Goal: Check status: Check status

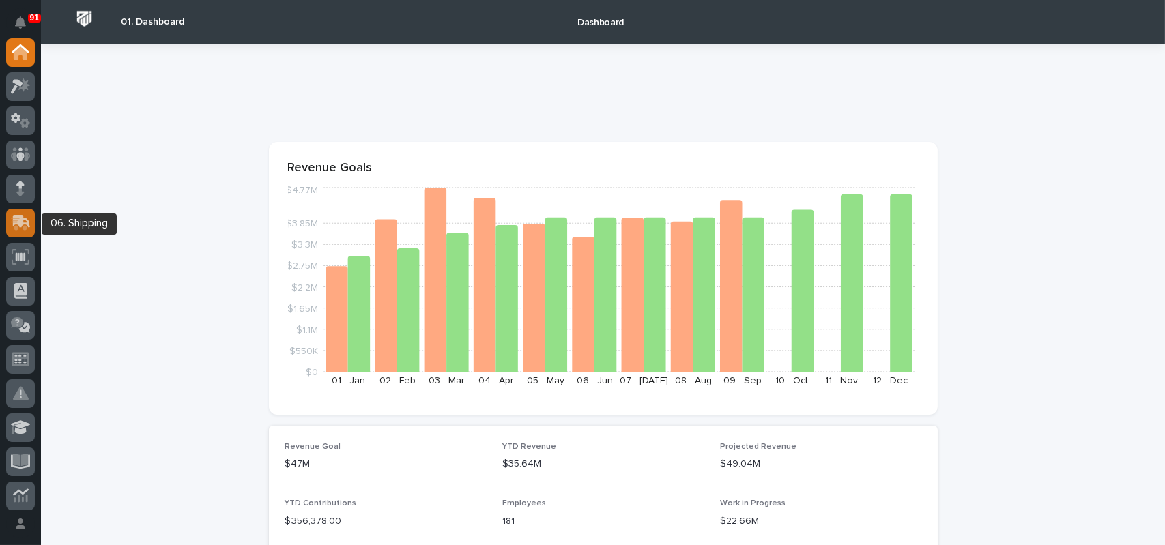
click at [20, 220] on icon at bounding box center [22, 221] width 18 height 13
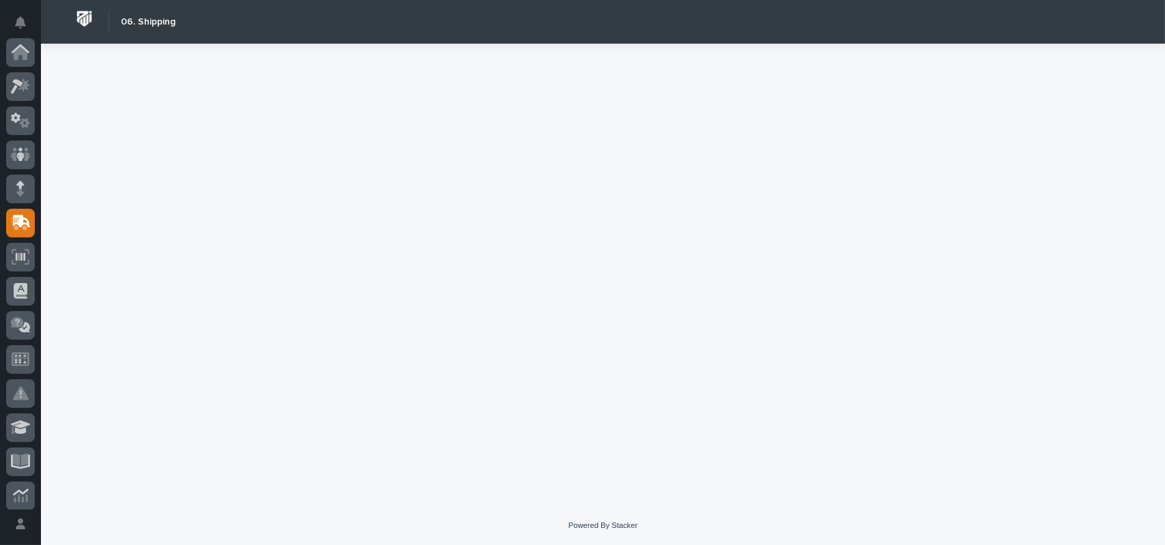
scroll to position [171, 0]
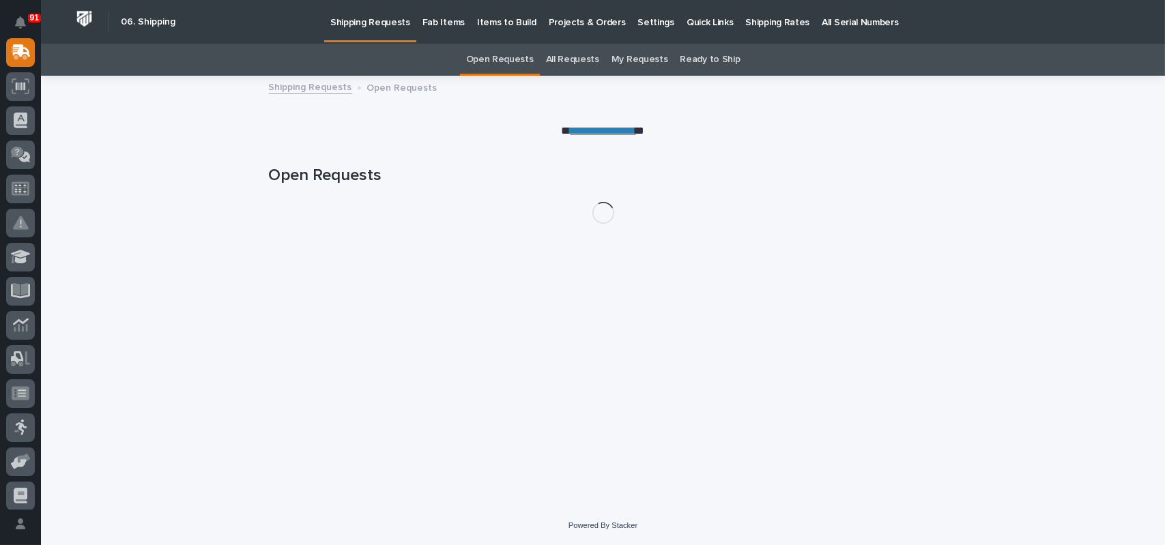
click at [579, 63] on link "All Requests" at bounding box center [572, 60] width 53 height 32
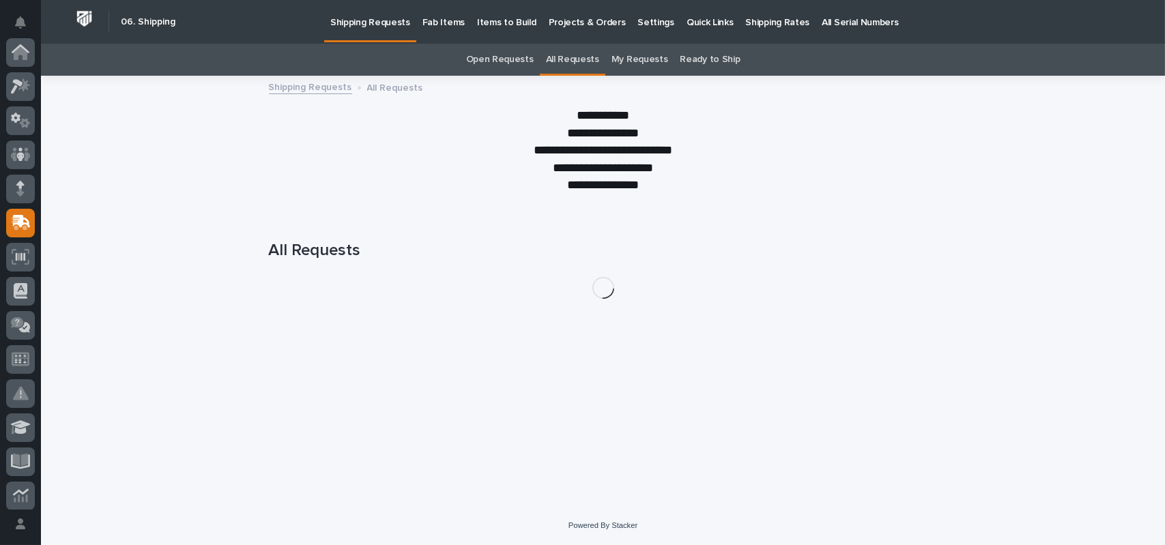
scroll to position [171, 0]
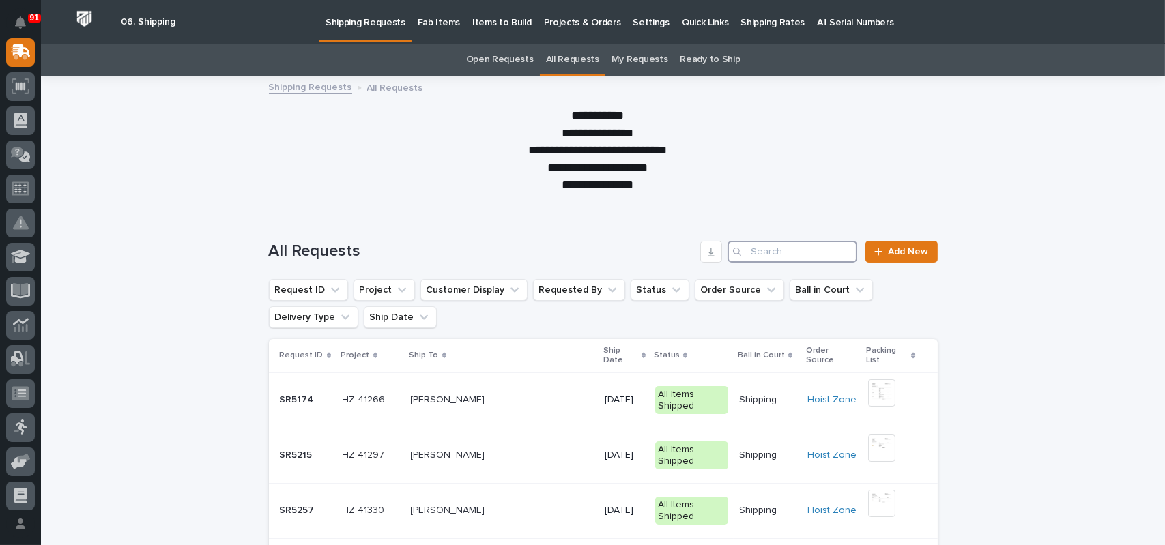
click at [761, 256] on input "Search" at bounding box center [792, 252] width 130 height 22
type input "7202"
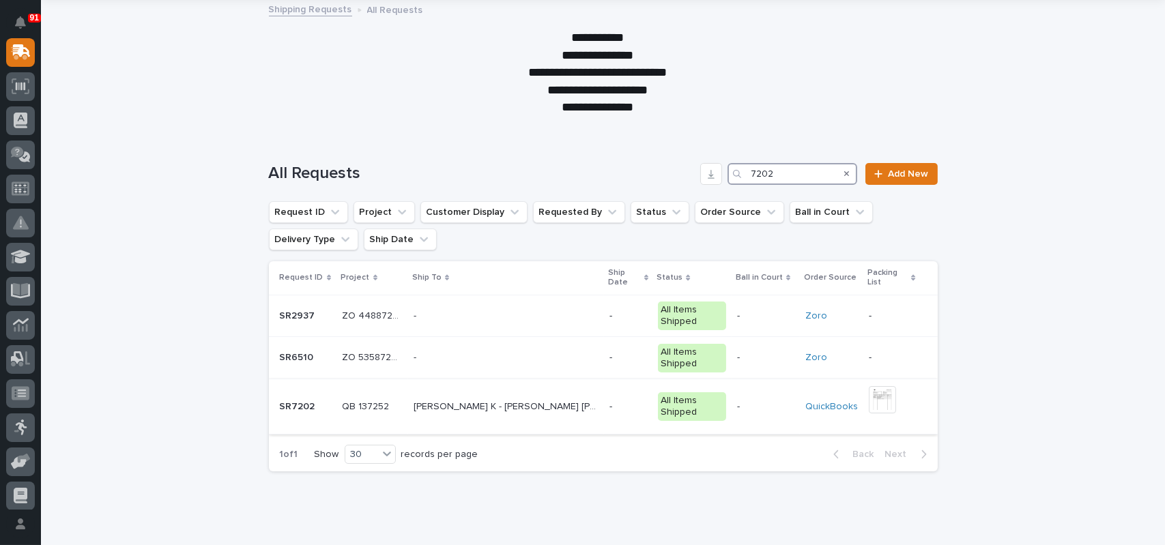
scroll to position [90, 0]
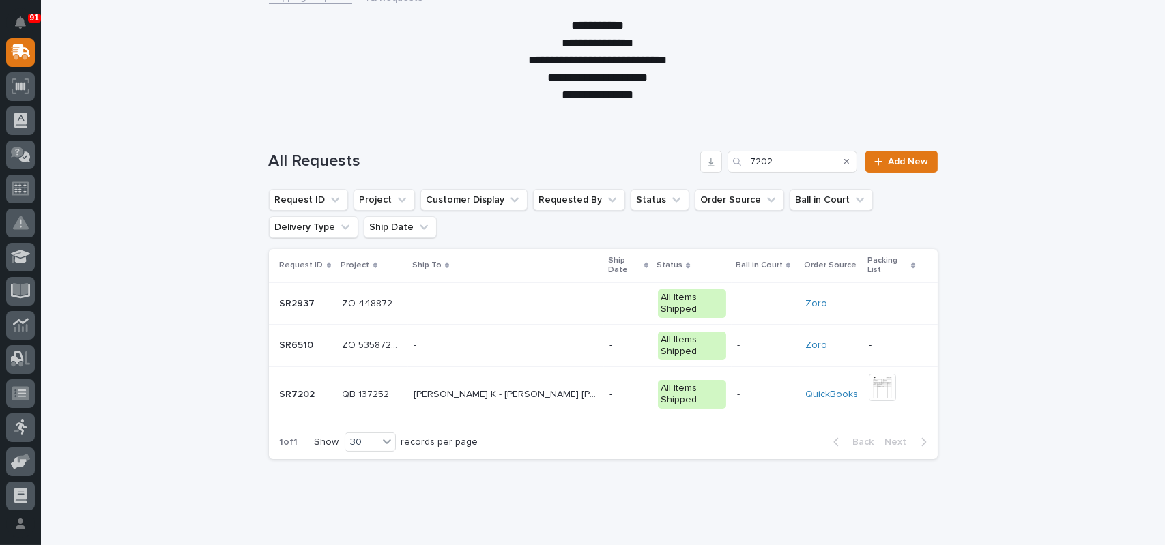
click at [452, 386] on p "[PERSON_NAME] K - [PERSON_NAME] [PERSON_NAME] SUPPLY" at bounding box center [507, 393] width 188 height 14
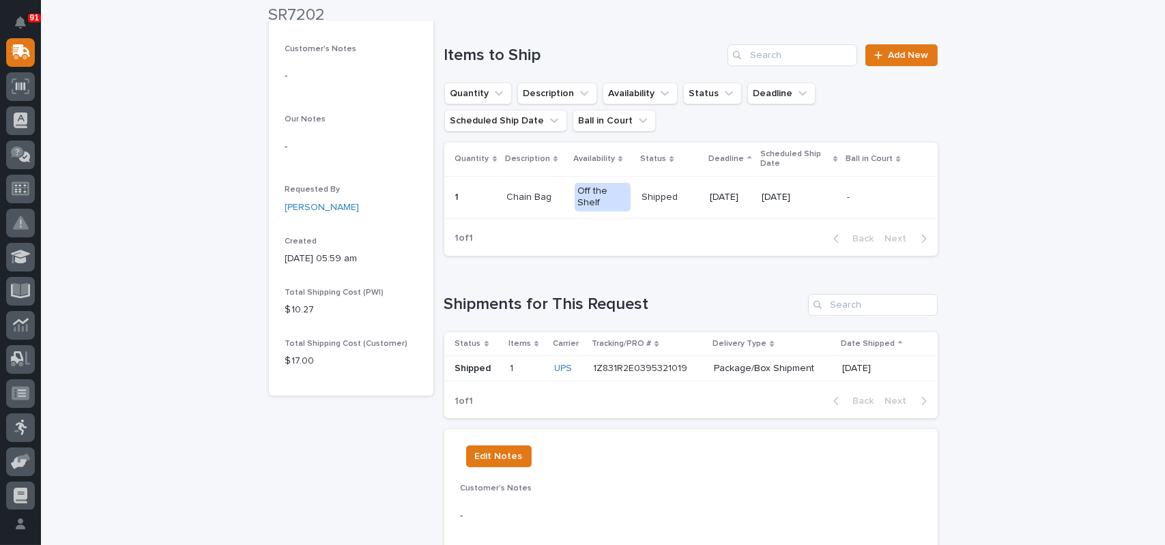
scroll to position [341, 0]
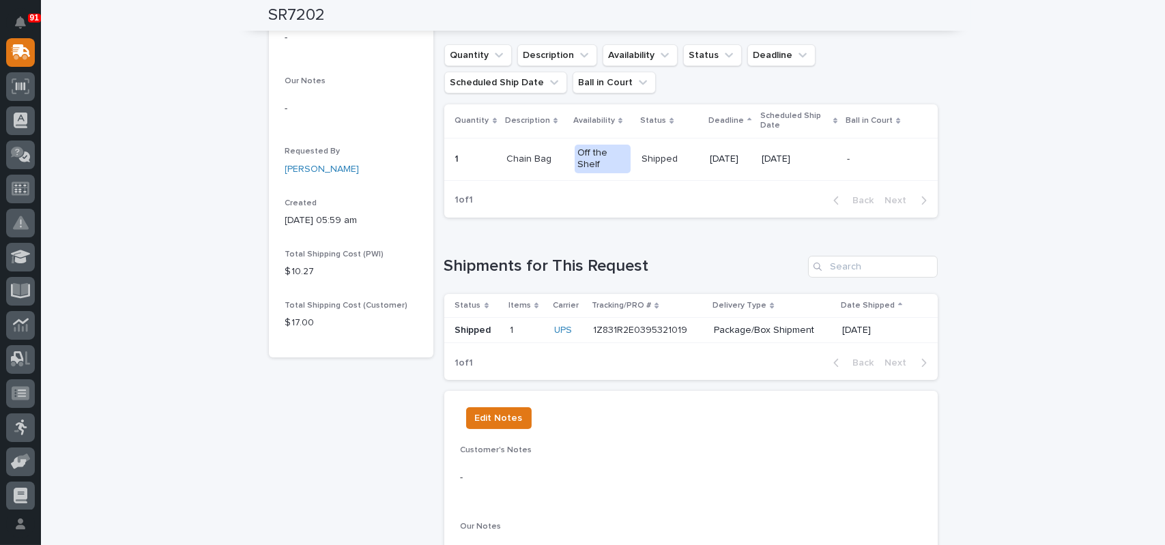
click at [643, 328] on p "1Z831R2E0395321019" at bounding box center [641, 329] width 97 height 14
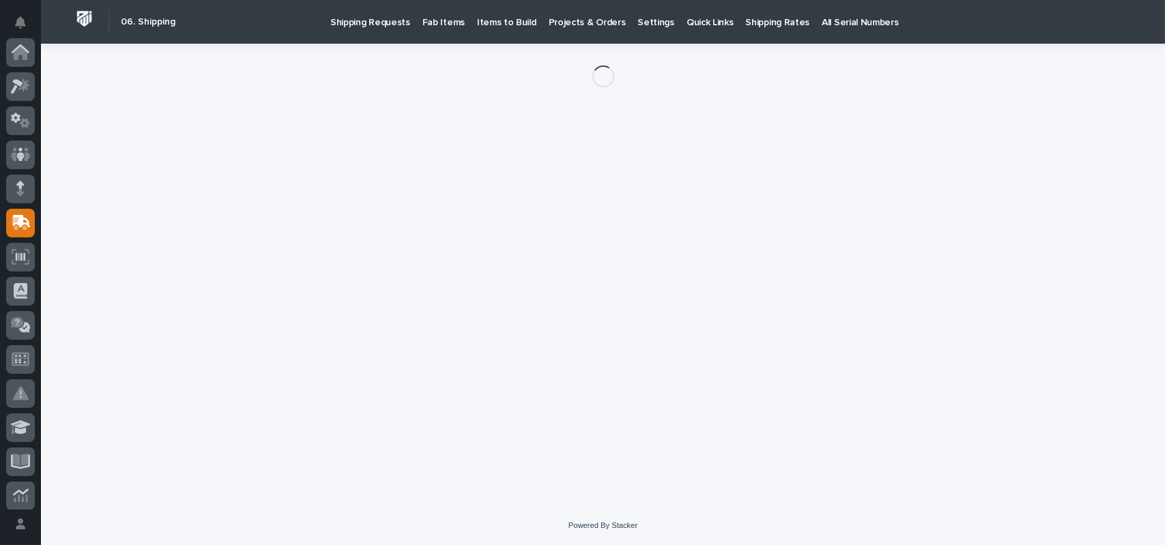
scroll to position [171, 0]
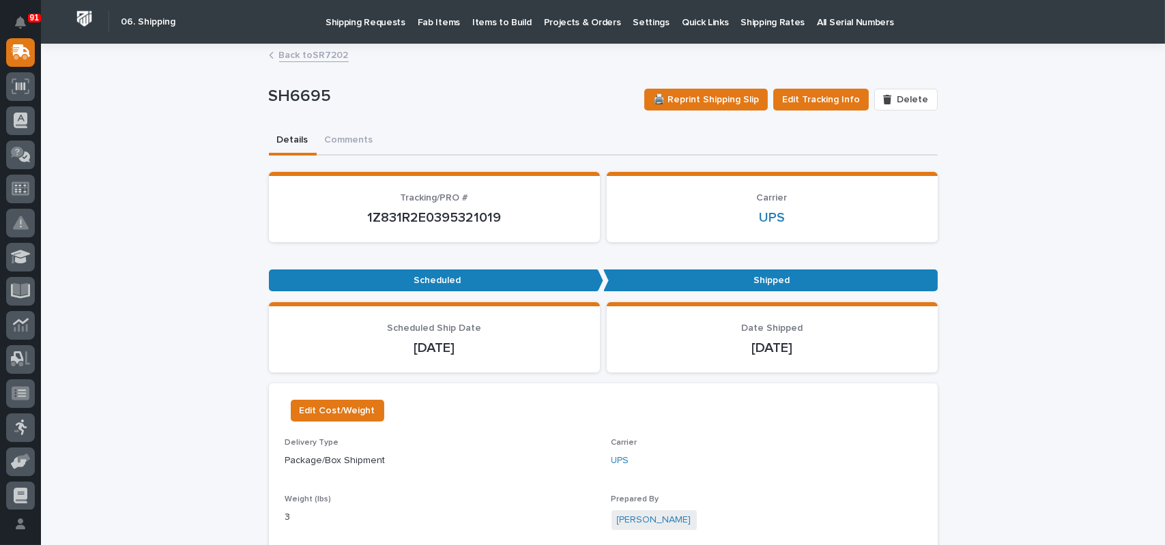
click at [439, 215] on p "1Z831R2E0395321019" at bounding box center [434, 217] width 298 height 16
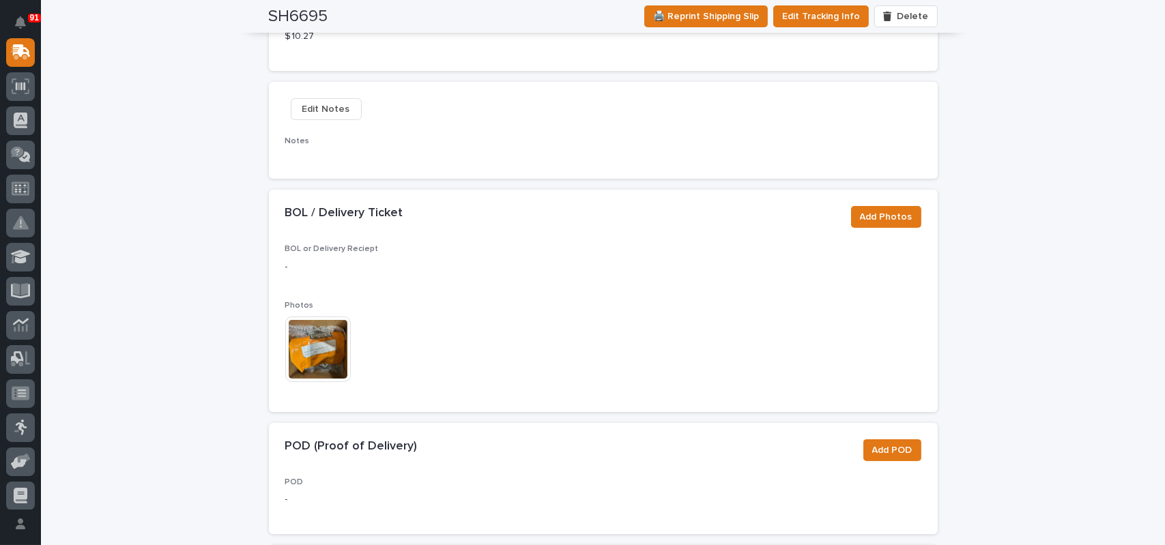
scroll to position [0, 0]
